Goal: Task Accomplishment & Management: Manage account settings

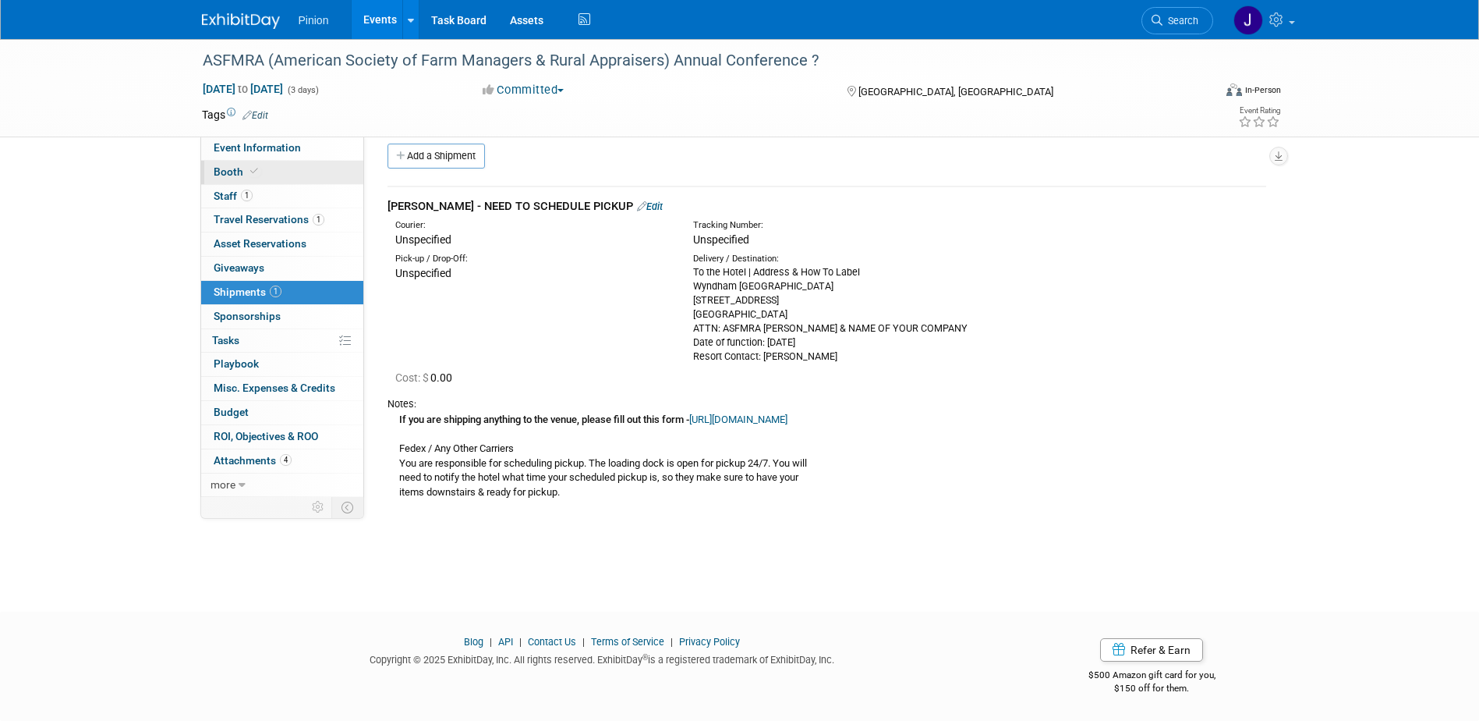
click at [278, 168] on link "Booth" at bounding box center [282, 172] width 162 height 23
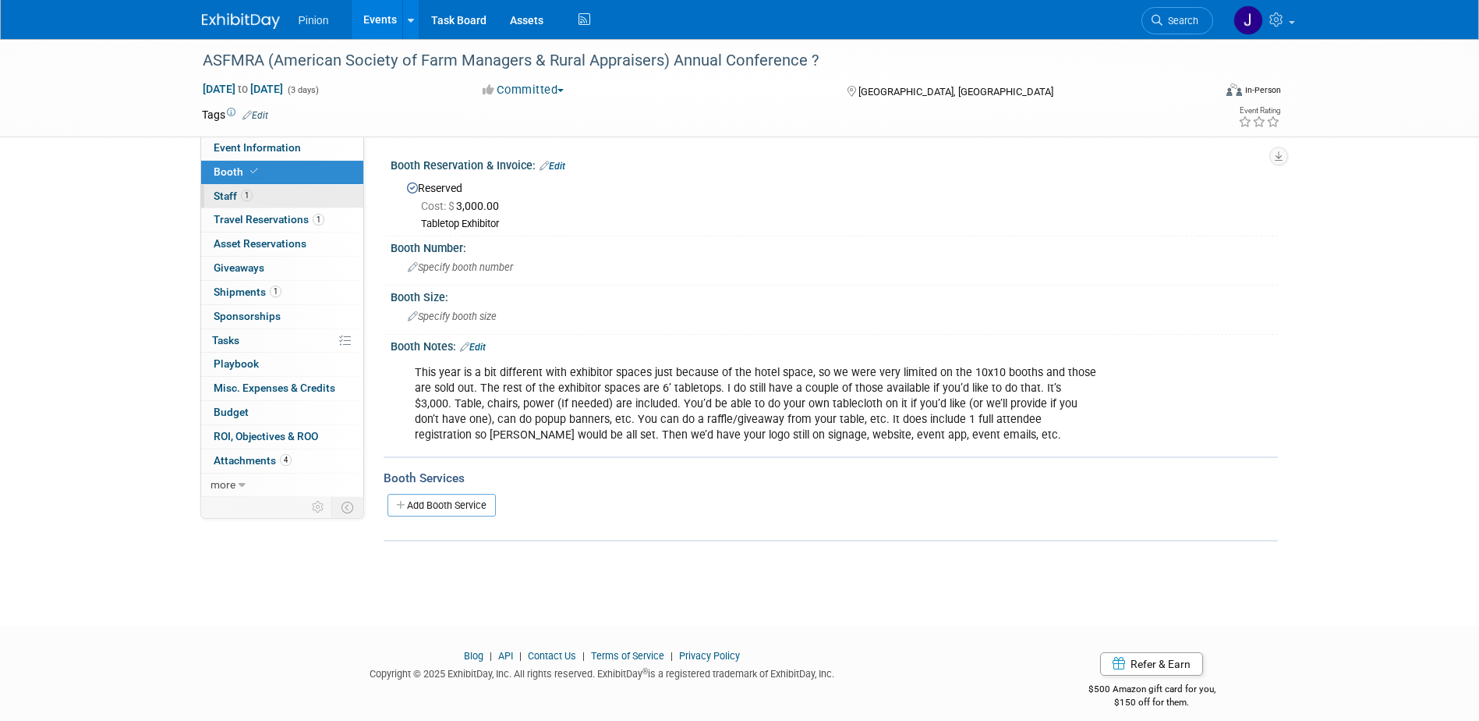
click at [243, 193] on span "1" at bounding box center [247, 196] width 12 height 12
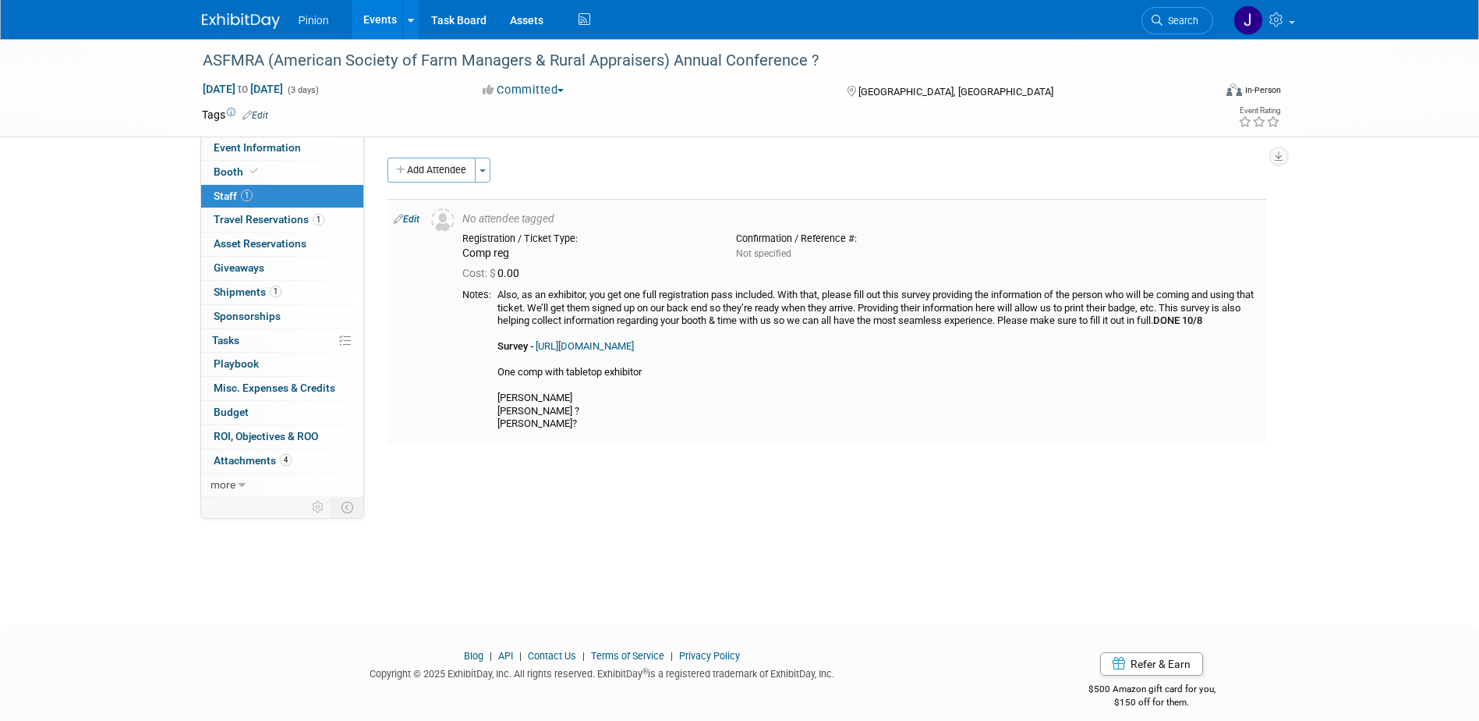
click at [413, 221] on link "Edit" at bounding box center [407, 219] width 26 height 11
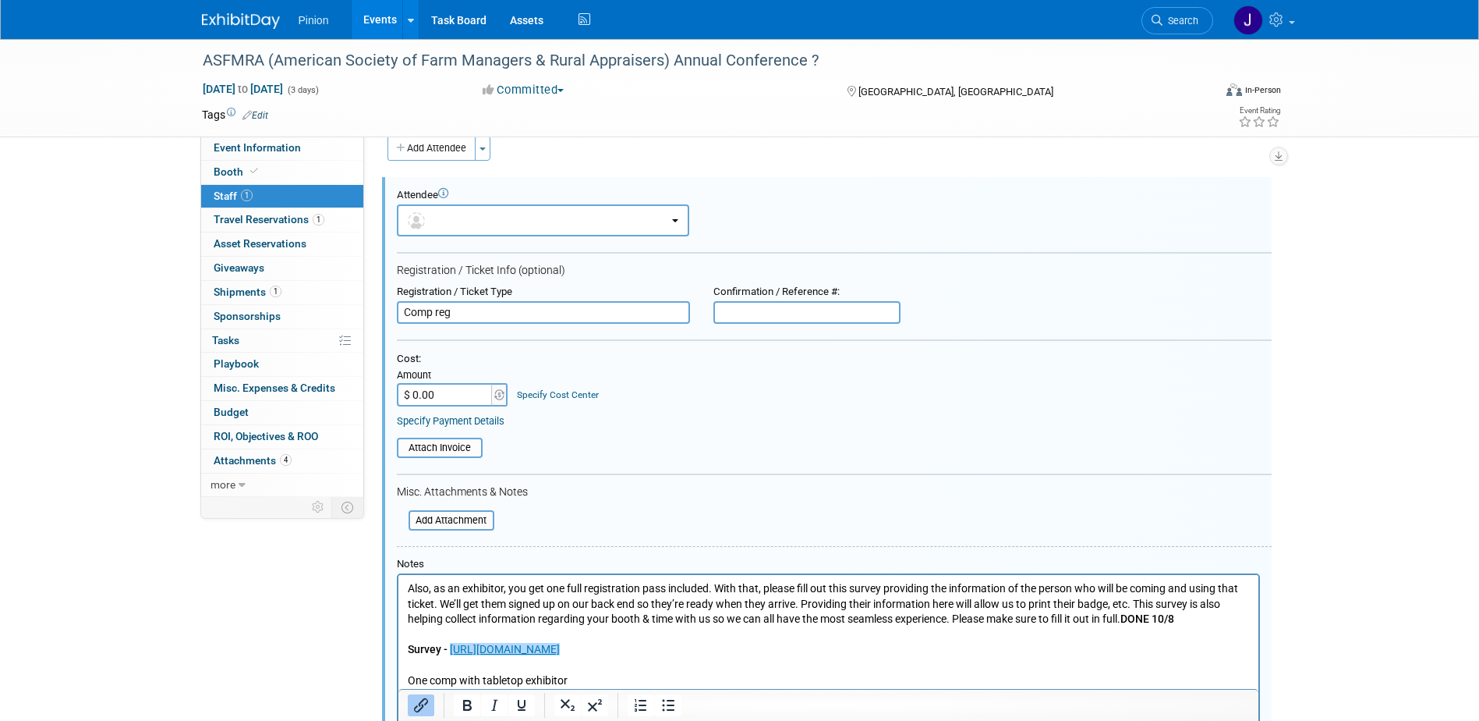
click at [684, 646] on p "Also, as an exhibitor, you get one full registration pass included. With that, …" at bounding box center [828, 665] width 842 height 168
click at [683, 646] on p "Also, as an exhibitor, you get one full registration pass included. With that, …" at bounding box center [828, 665] width 842 height 168
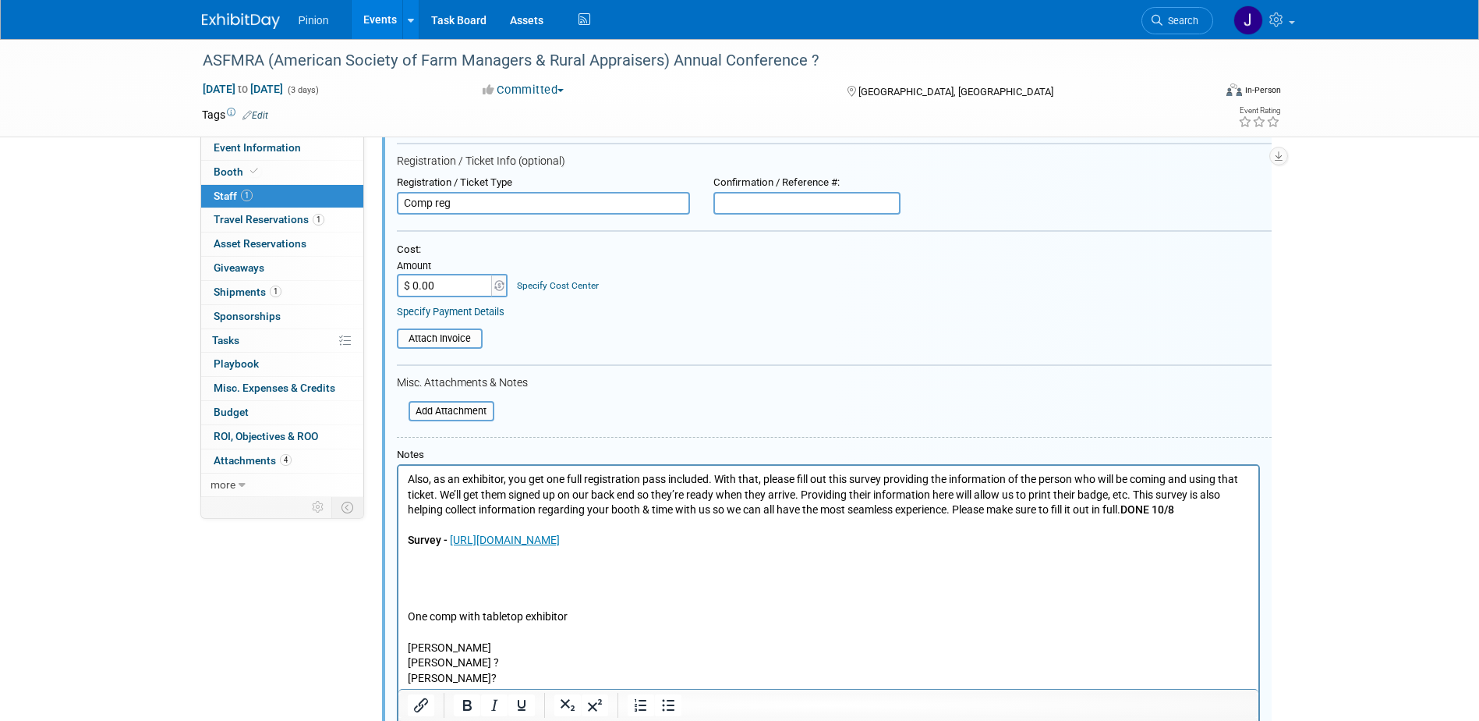
drag, startPoint x: 1484, startPoint y: 412, endPoint x: 700, endPoint y: 112, distance: 839.0
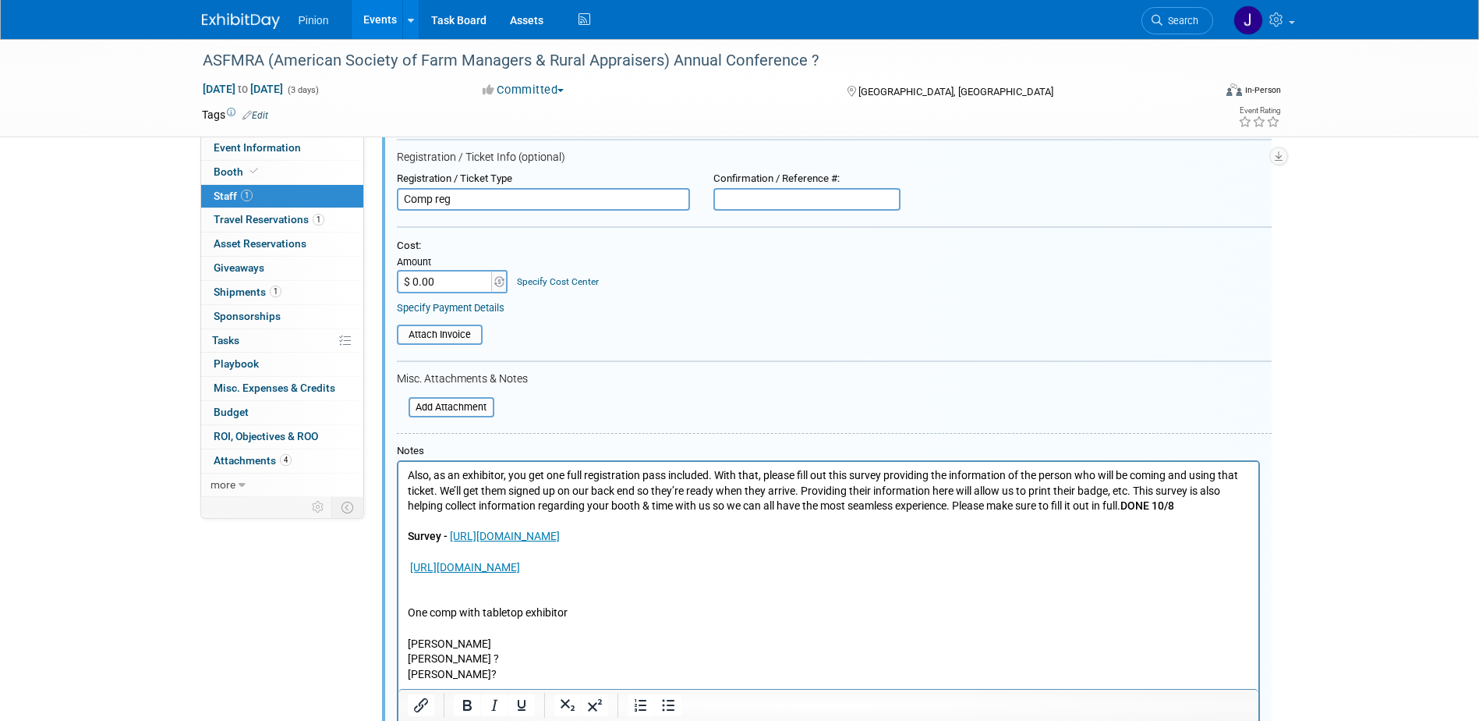
click at [731, 565] on p "[URL][DOMAIN_NAME]" at bounding box center [828, 568] width 842 height 16
click at [447, 588] on p "One comp with tabletop exhibitor [PERSON_NAME] [PERSON_NAME] ? [PERSON_NAME]?" at bounding box center [828, 628] width 842 height 107
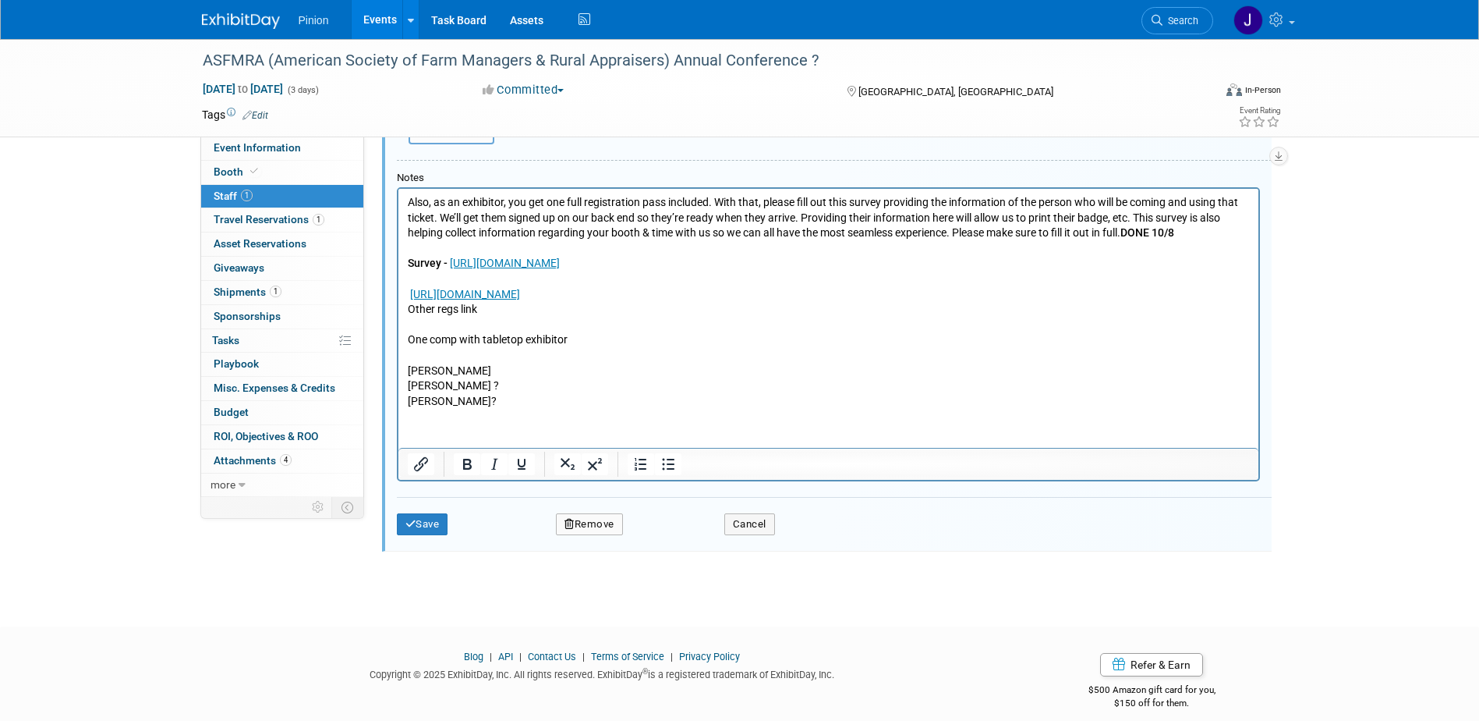
scroll to position [423, 0]
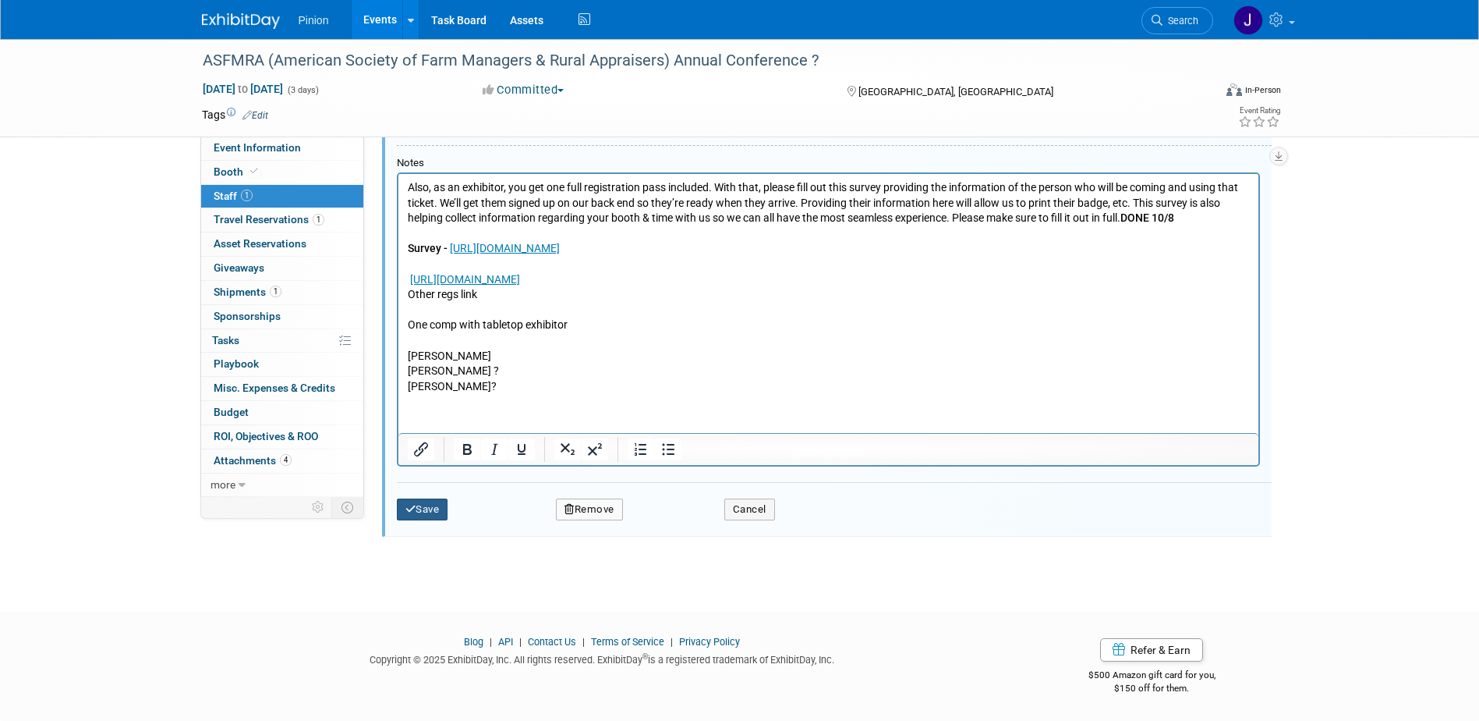
click at [447, 506] on button "Save" at bounding box center [422, 509] width 51 height 22
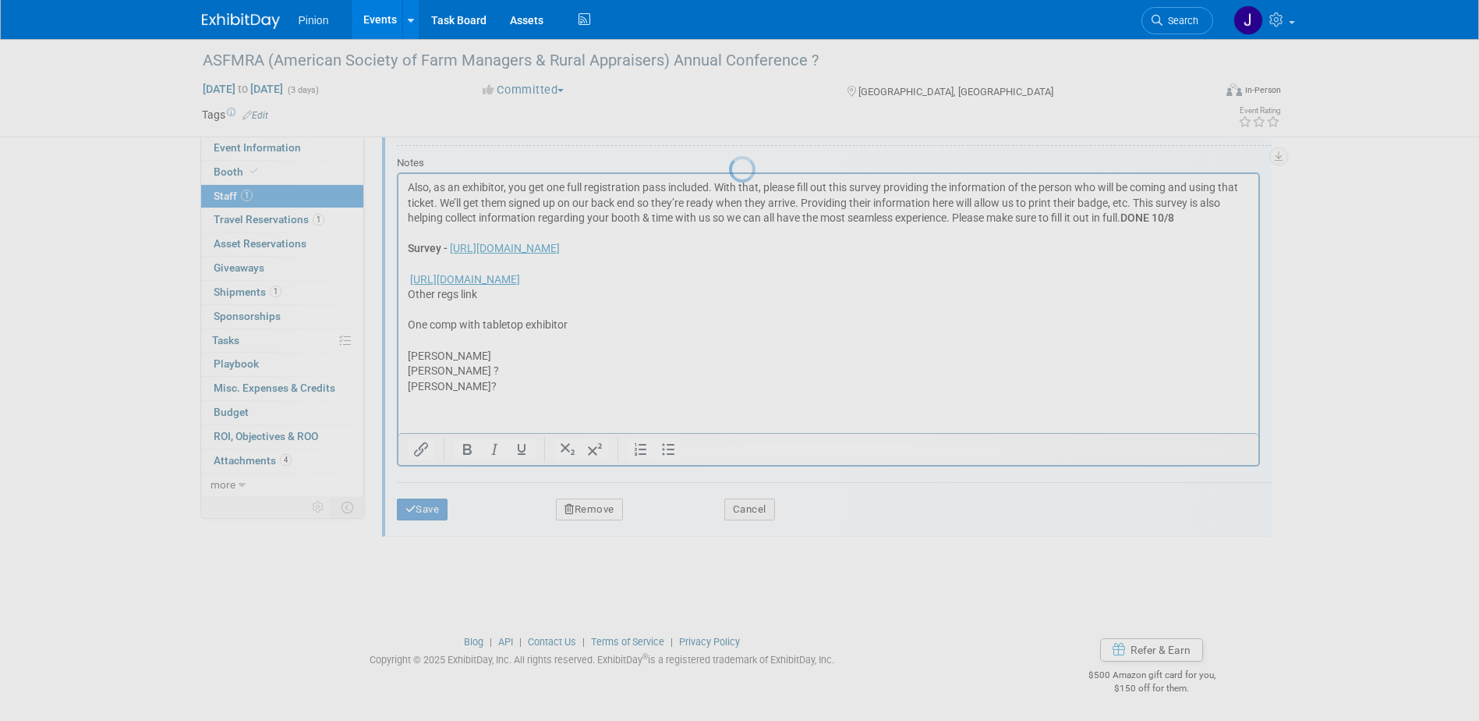
scroll to position [14, 0]
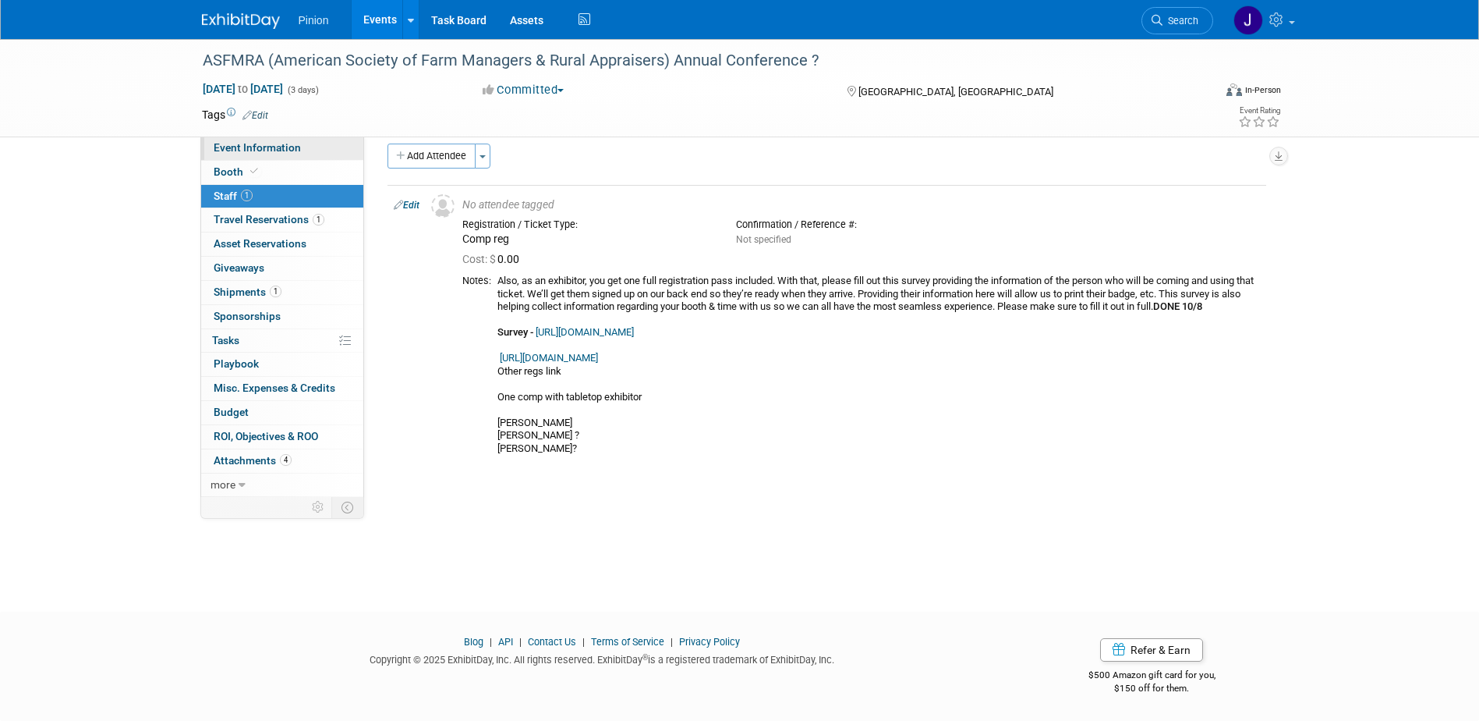
click at [275, 155] on link "Event Information" at bounding box center [282, 147] width 162 height 23
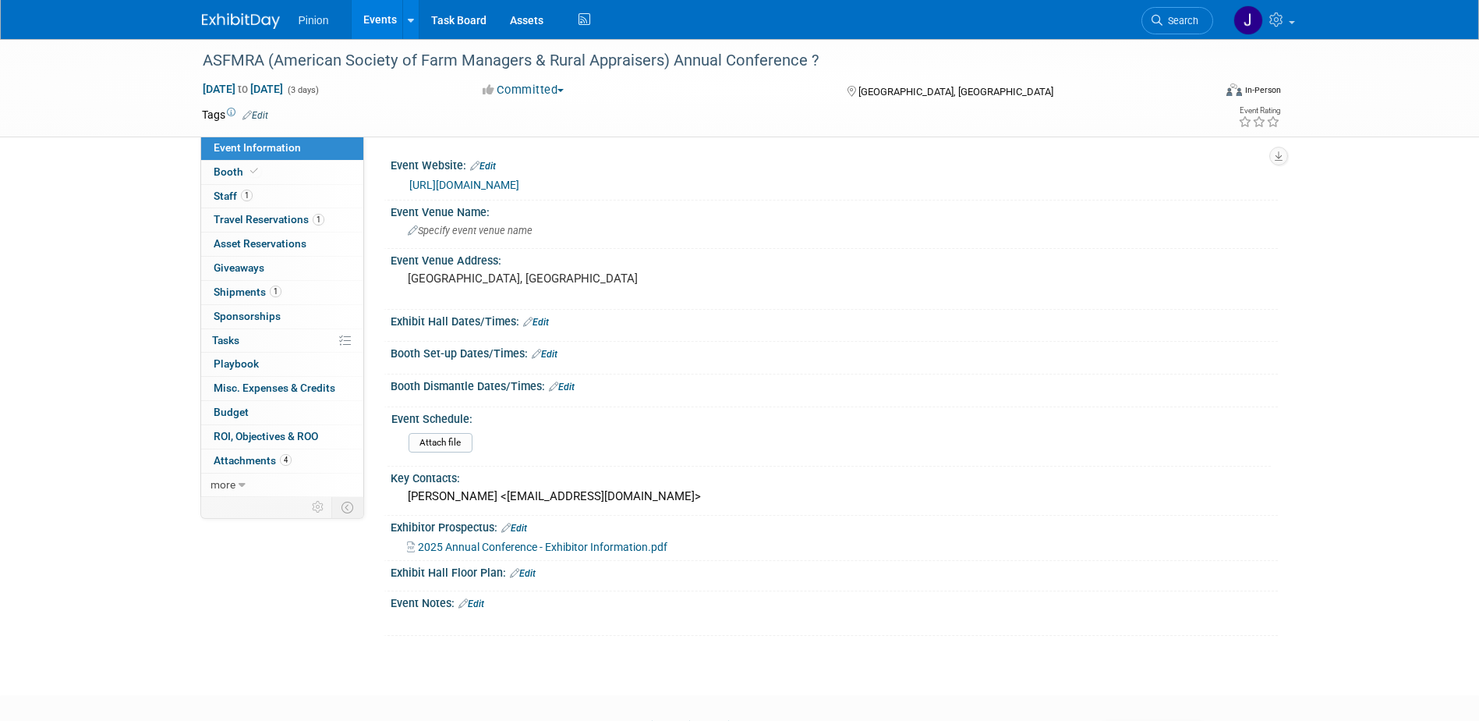
click at [455, 183] on link "[URL][DOMAIN_NAME]" at bounding box center [464, 185] width 110 height 12
click at [275, 463] on span "Attachments 4" at bounding box center [253, 460] width 78 height 12
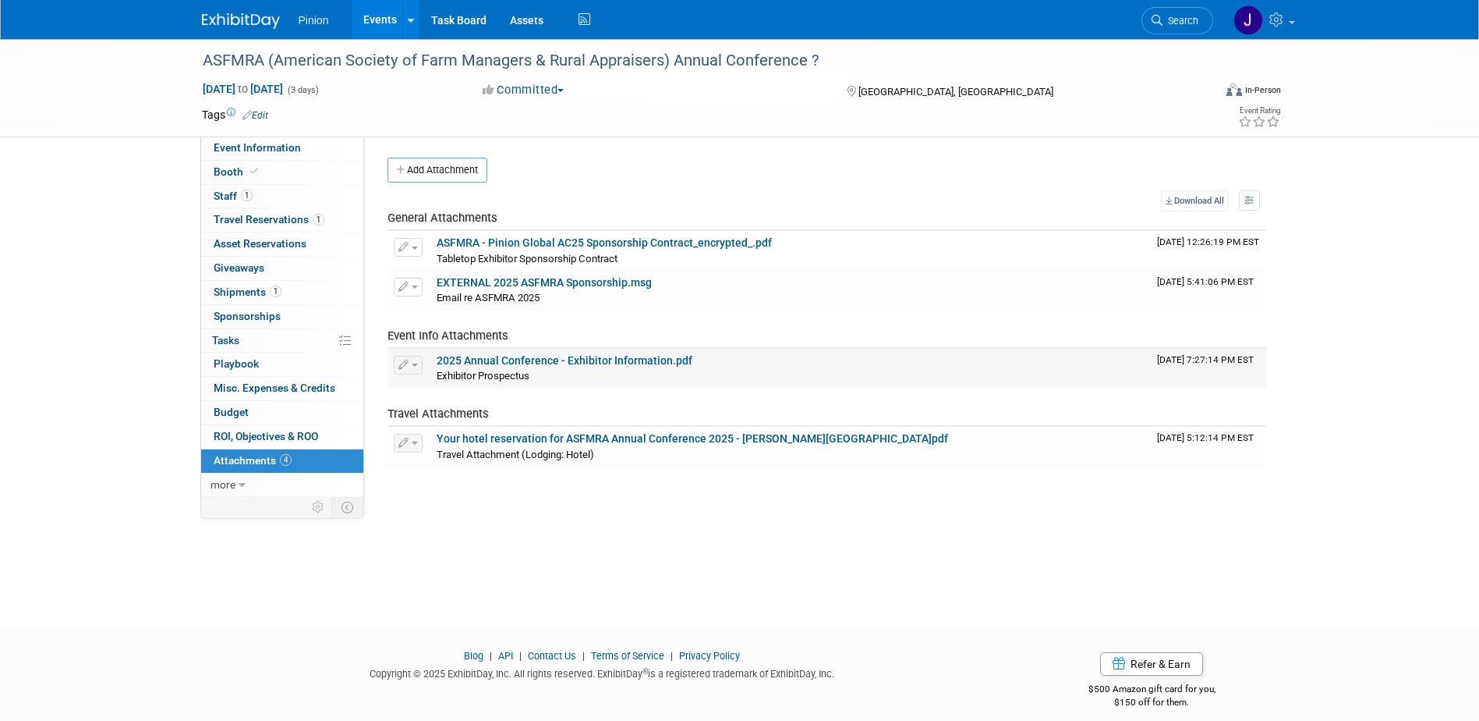
click at [528, 361] on link "2025 Annual Conference - Exhibitor Information.pdf" at bounding box center [565, 360] width 256 height 12
click at [247, 172] on span at bounding box center [254, 171] width 14 height 12
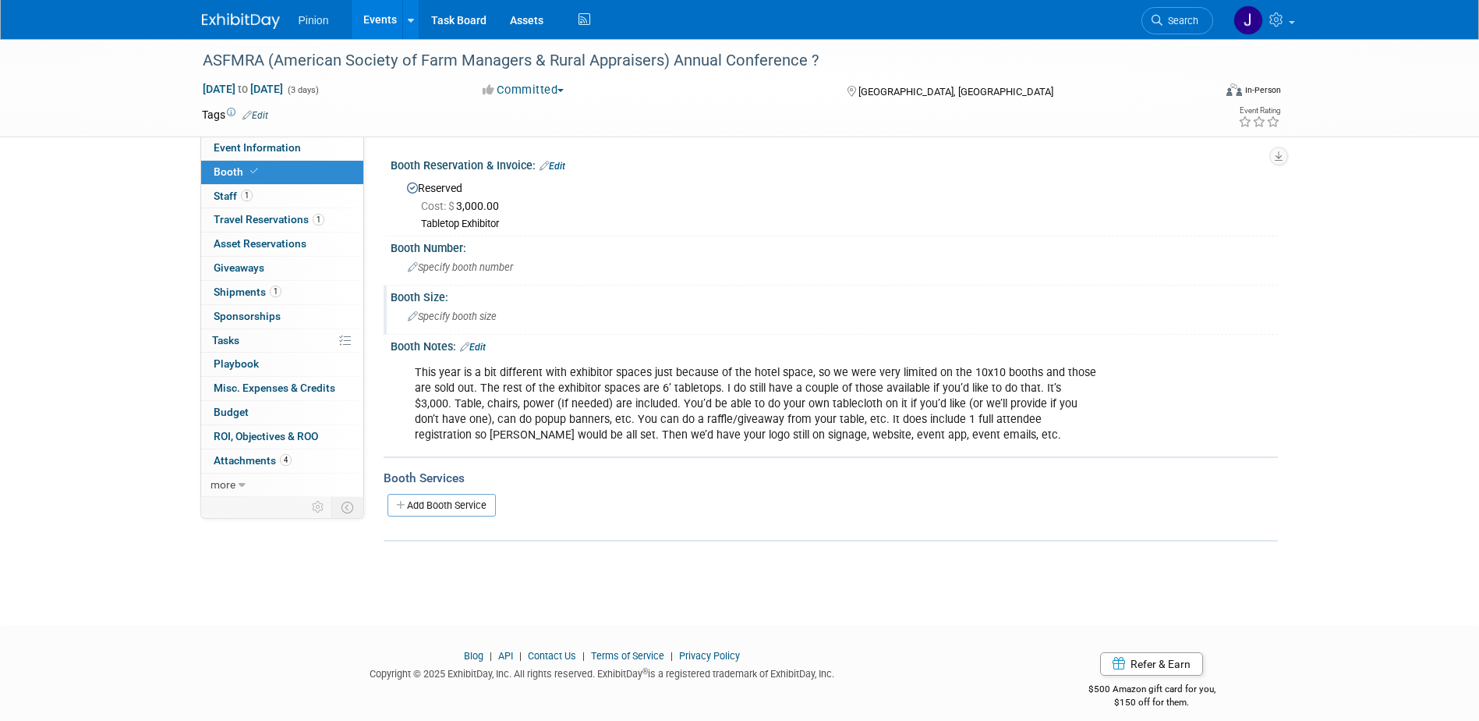
click at [469, 311] on span "Specify booth size" at bounding box center [452, 316] width 89 height 12
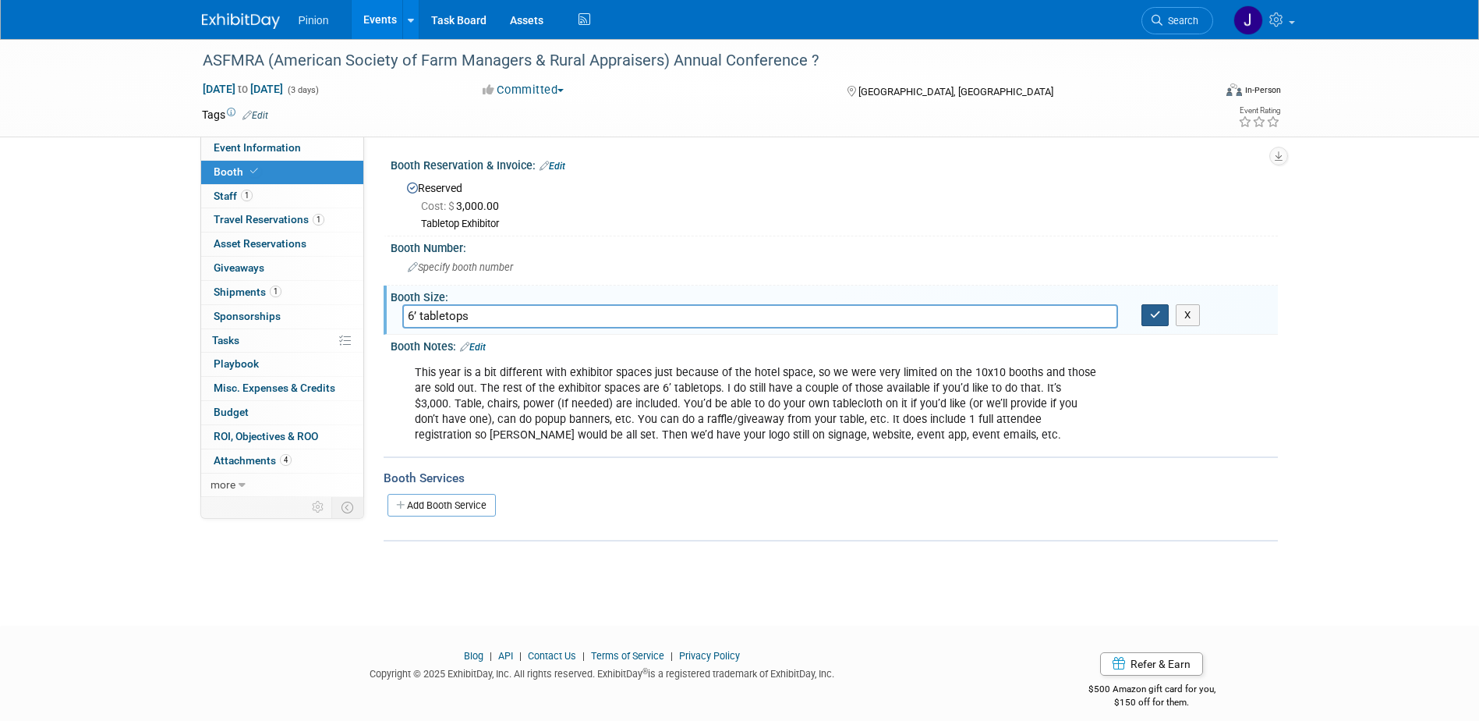
type input "6’ tabletops"
click at [1149, 310] on button "button" at bounding box center [1156, 315] width 28 height 22
